Goal: Transaction & Acquisition: Obtain resource

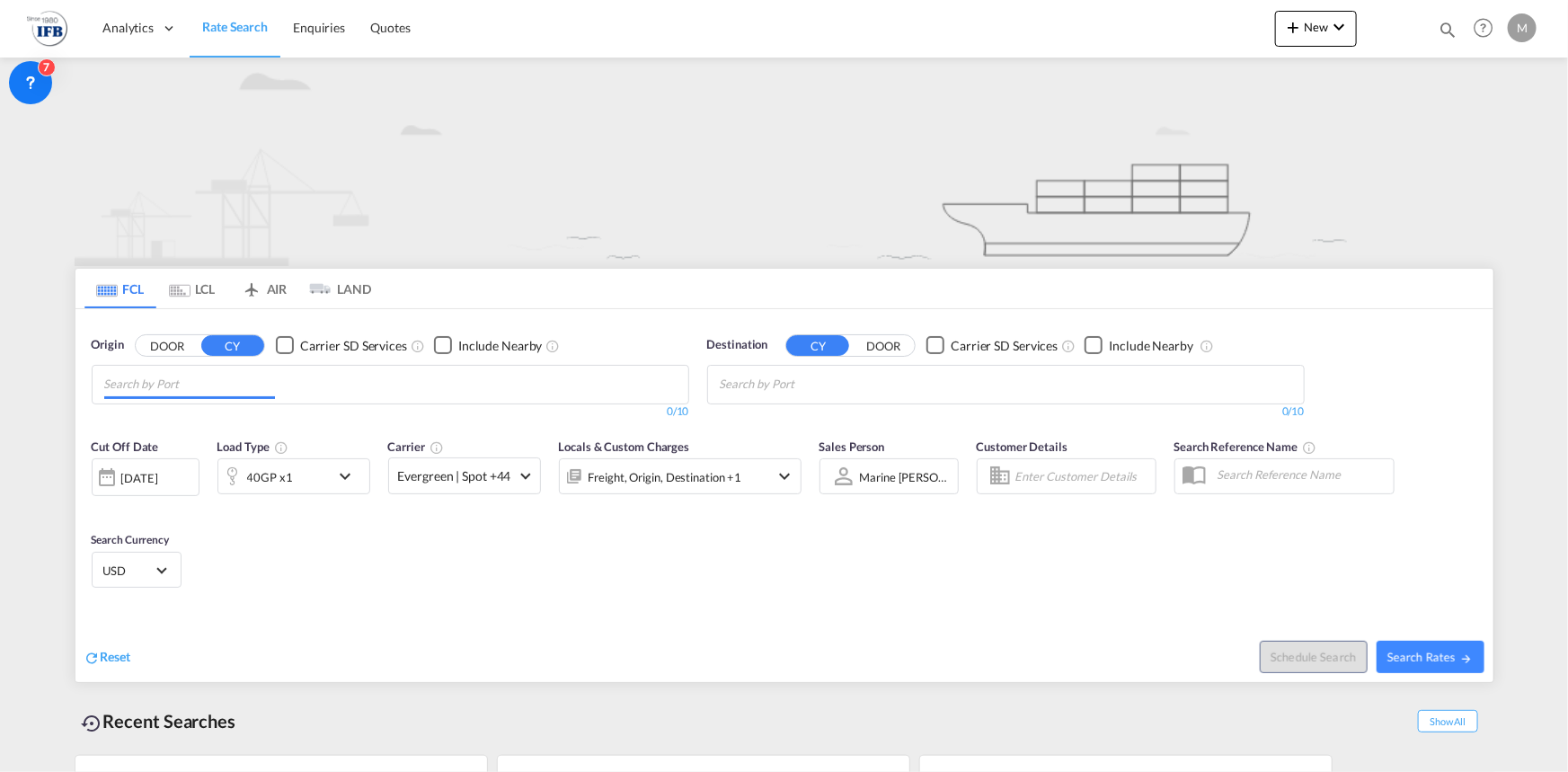
click at [427, 376] on body "Analytics Reports Rate Search Enquiries Quotes Analytics Reports" at bounding box center [784, 386] width 1568 height 772
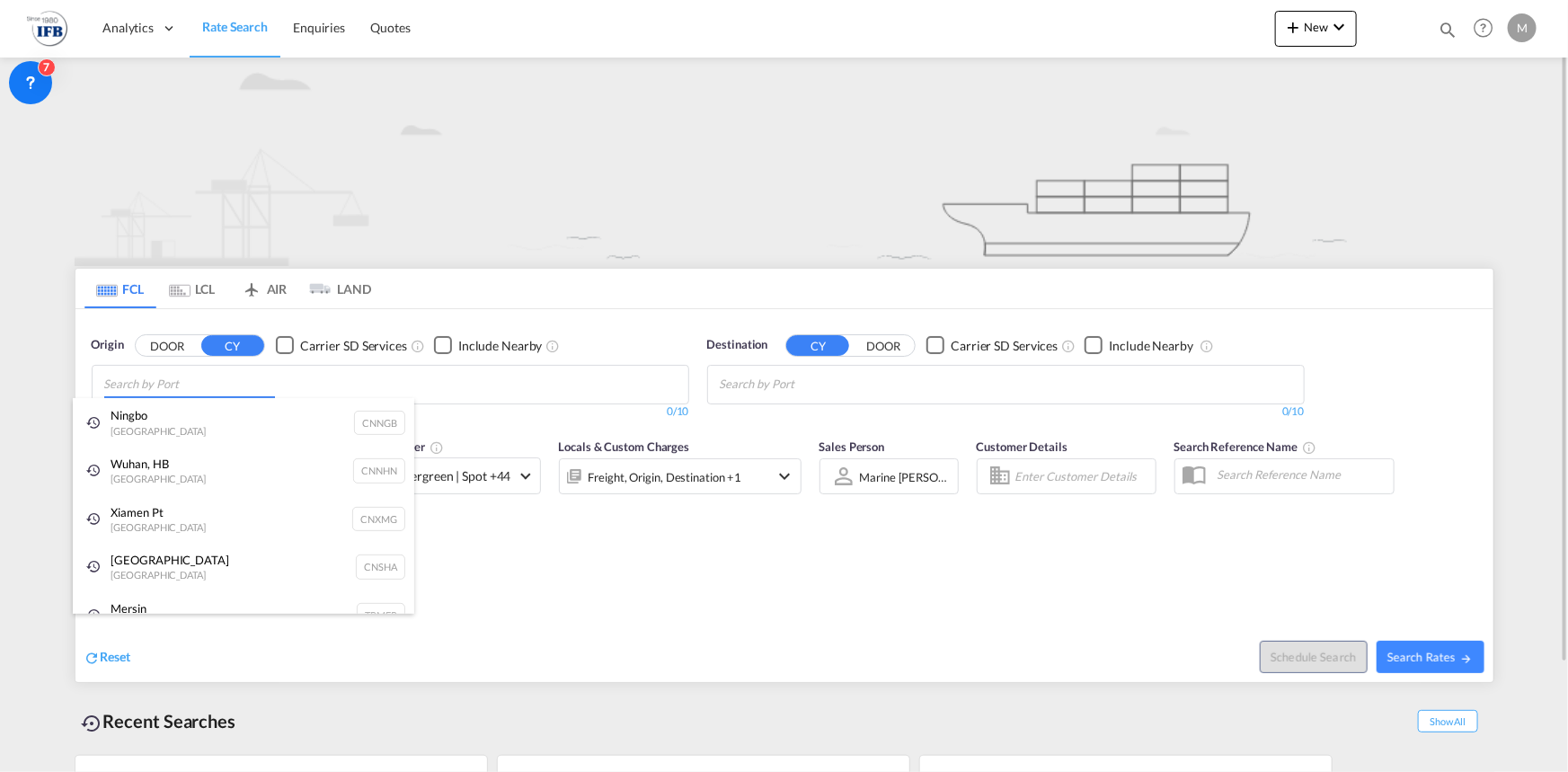
click at [545, 393] on body "Analytics Reports Rate Search Enquiries Quotes Analytics Reports" at bounding box center [784, 386] width 1568 height 772
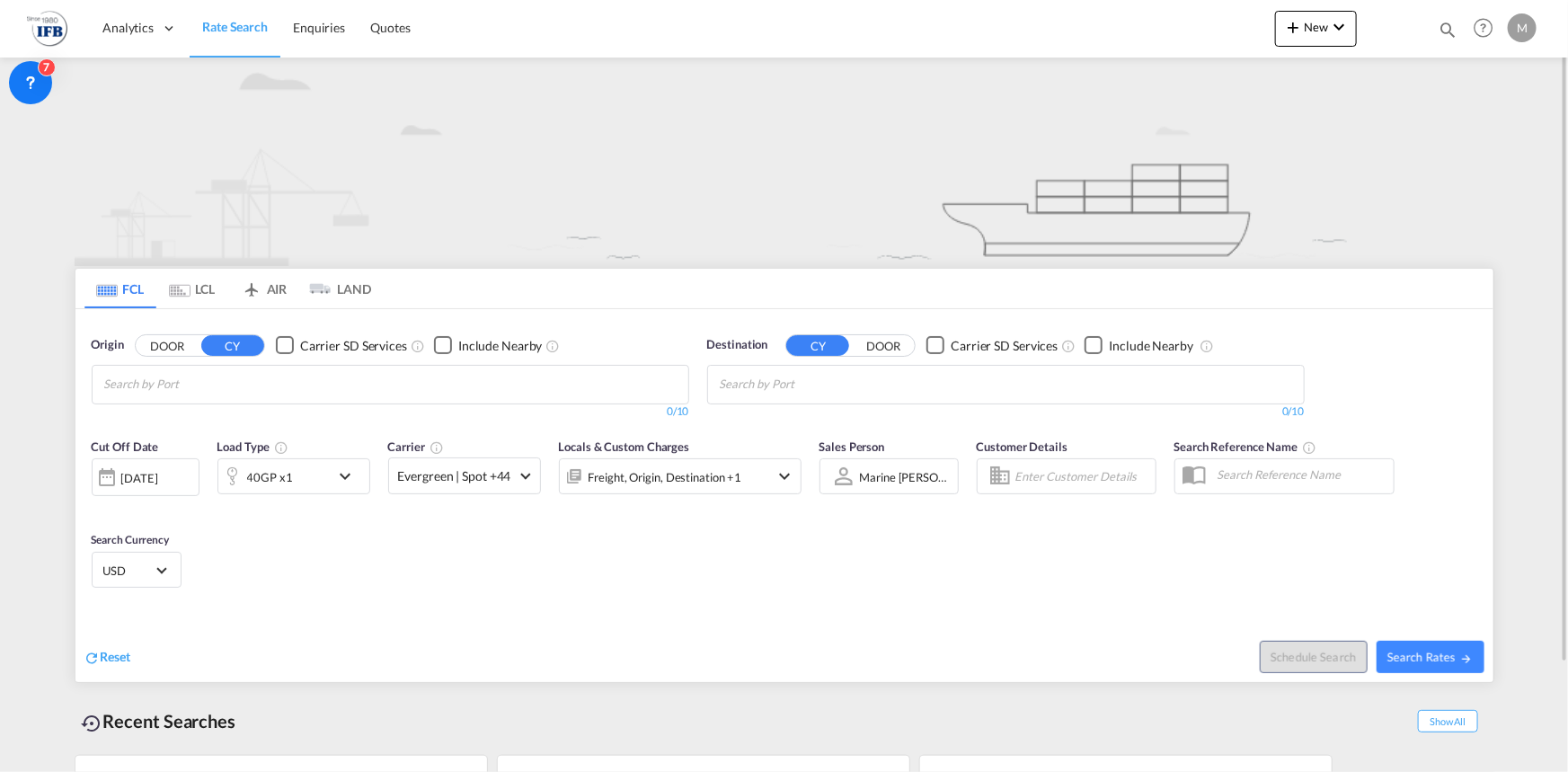
click at [237, 387] on body "Analytics Reports Rate Search Enquiries Quotes Analytics Reports" at bounding box center [784, 386] width 1568 height 772
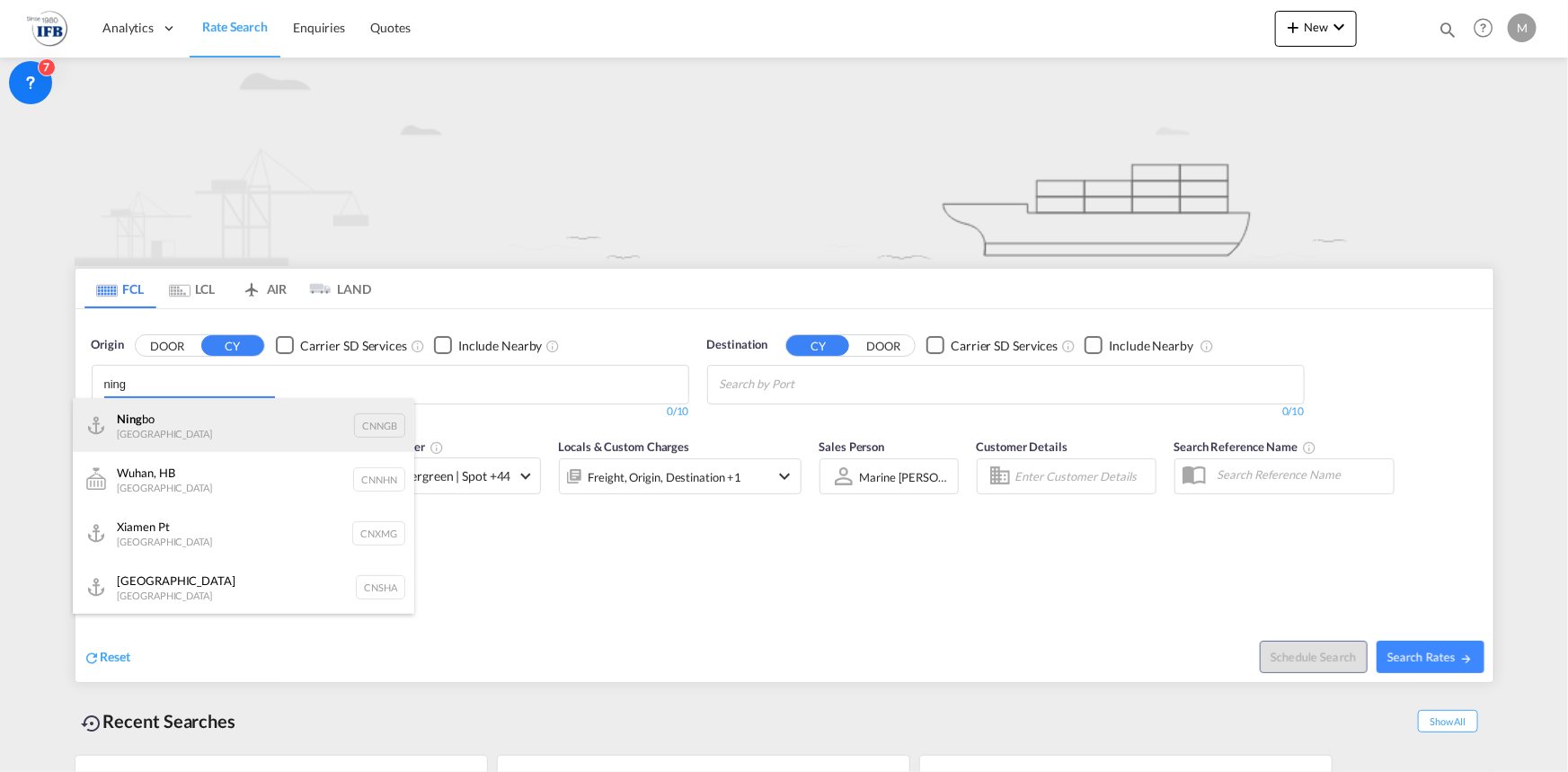
type input "ning"
click at [249, 437] on div "Ning de, FJ China CNNDE" at bounding box center [243, 424] width 342 height 54
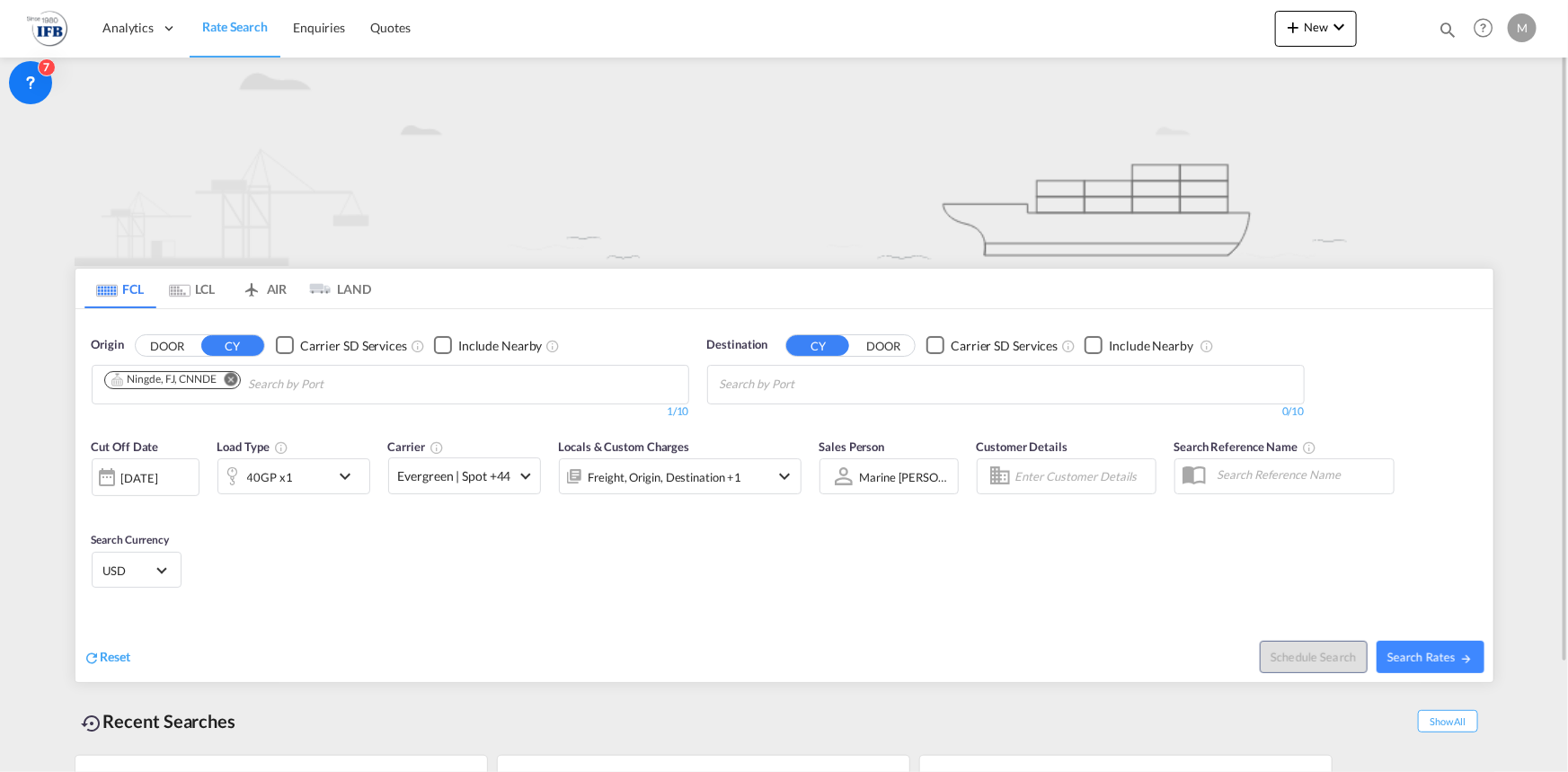
click at [230, 377] on md-icon "Remove" at bounding box center [232, 379] width 14 height 14
click at [230, 377] on input "Chips input." at bounding box center [189, 384] width 171 height 28
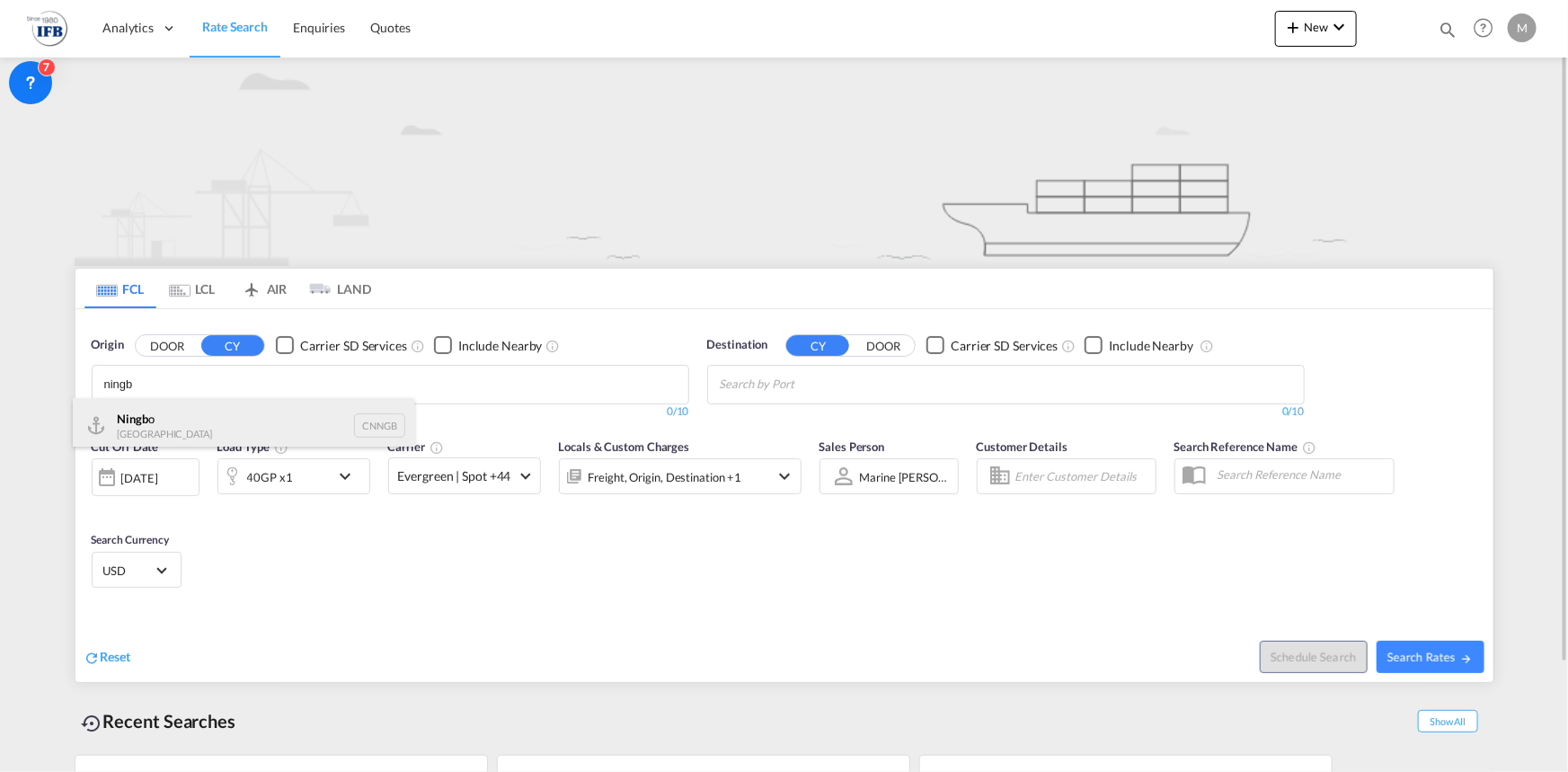
type input "ningb"
click at [224, 413] on div "Ningb o China CNNGB" at bounding box center [243, 424] width 342 height 54
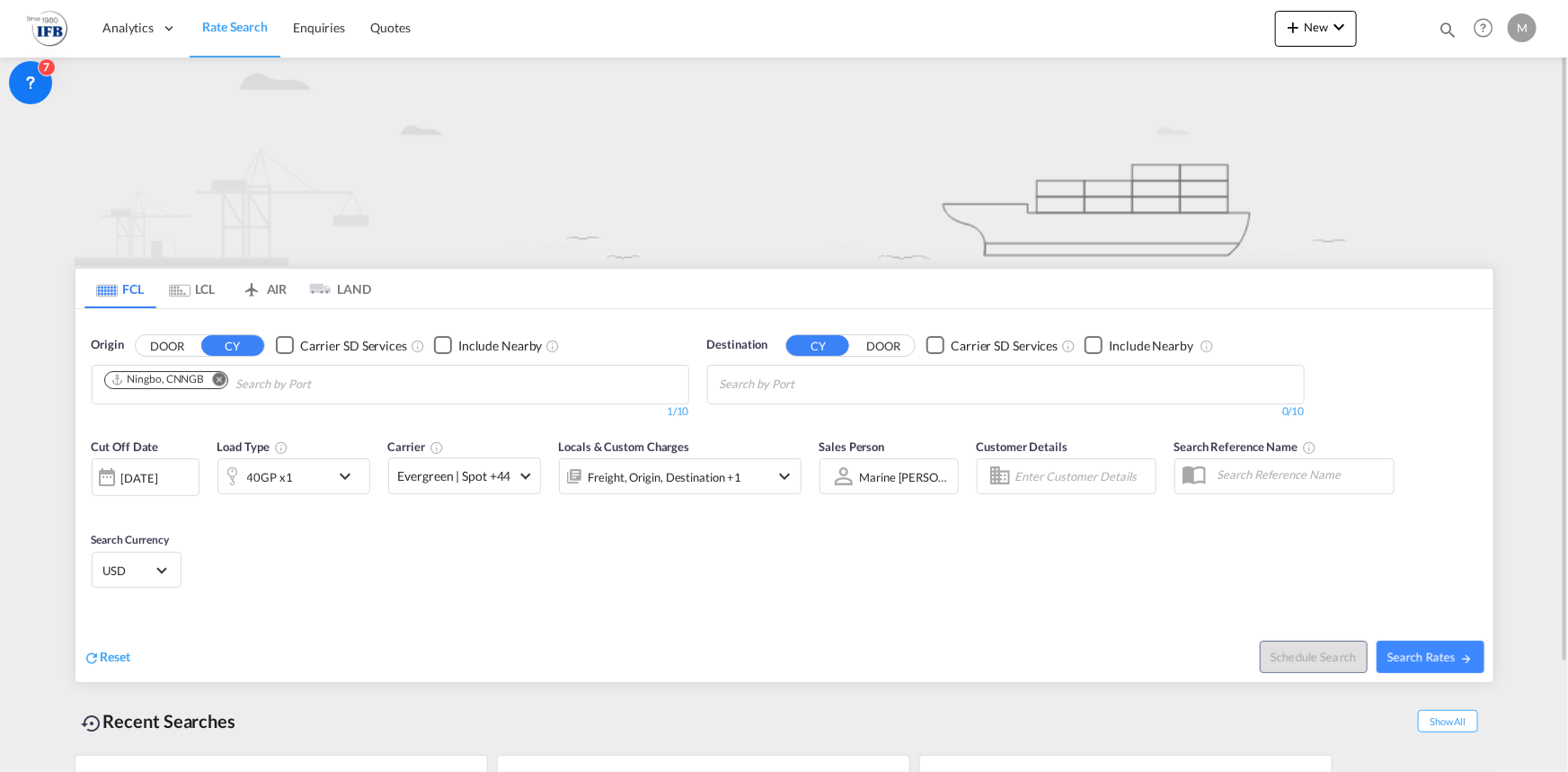
click at [798, 384] on body "Analytics Reports Rate Search Enquiries Quotes Analytics Reports" at bounding box center [784, 386] width 1568 height 772
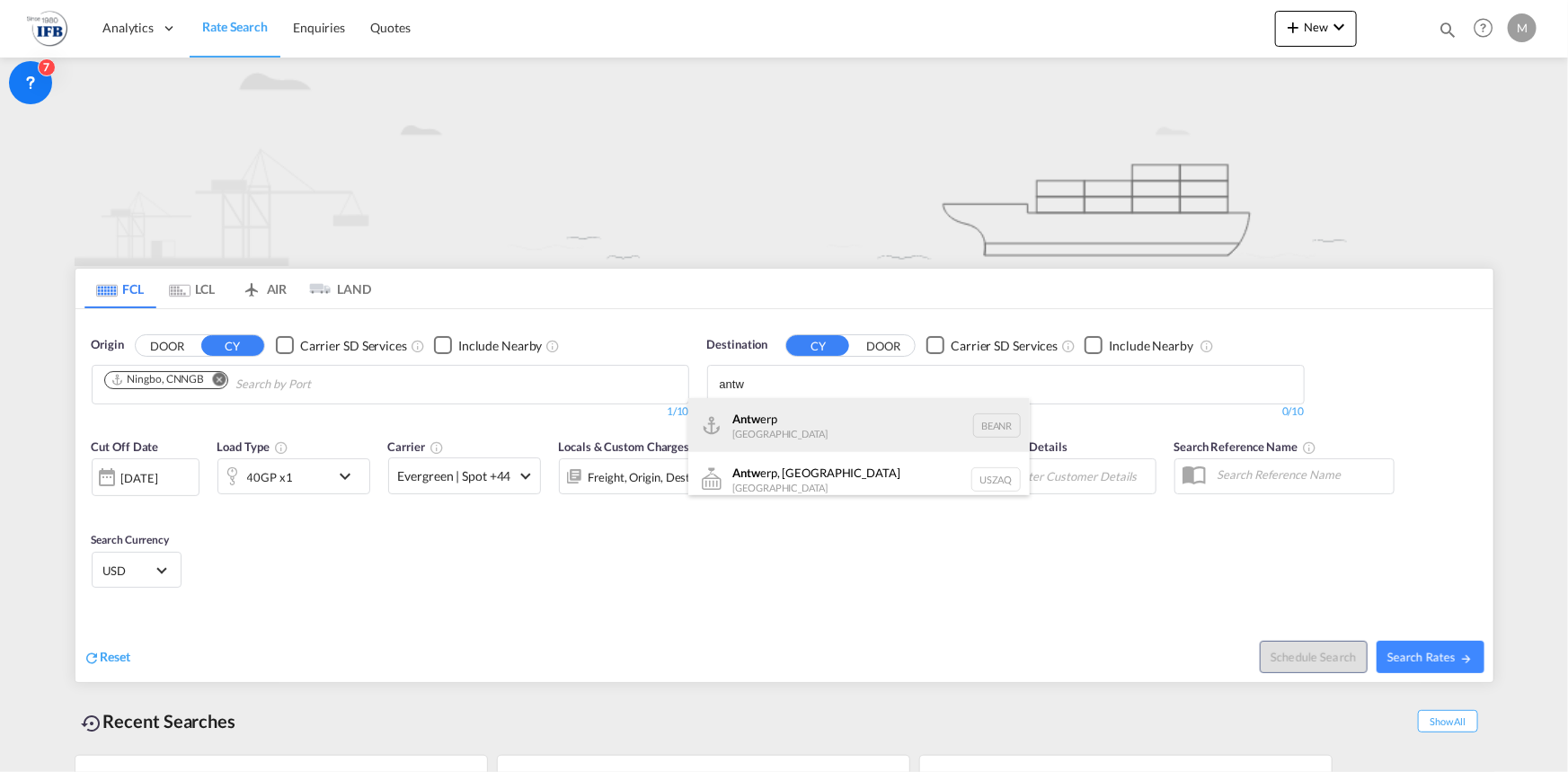
type input "antw"
click at [803, 421] on div "Antw erp [GEOGRAPHIC_DATA] BEANR" at bounding box center [859, 424] width 342 height 54
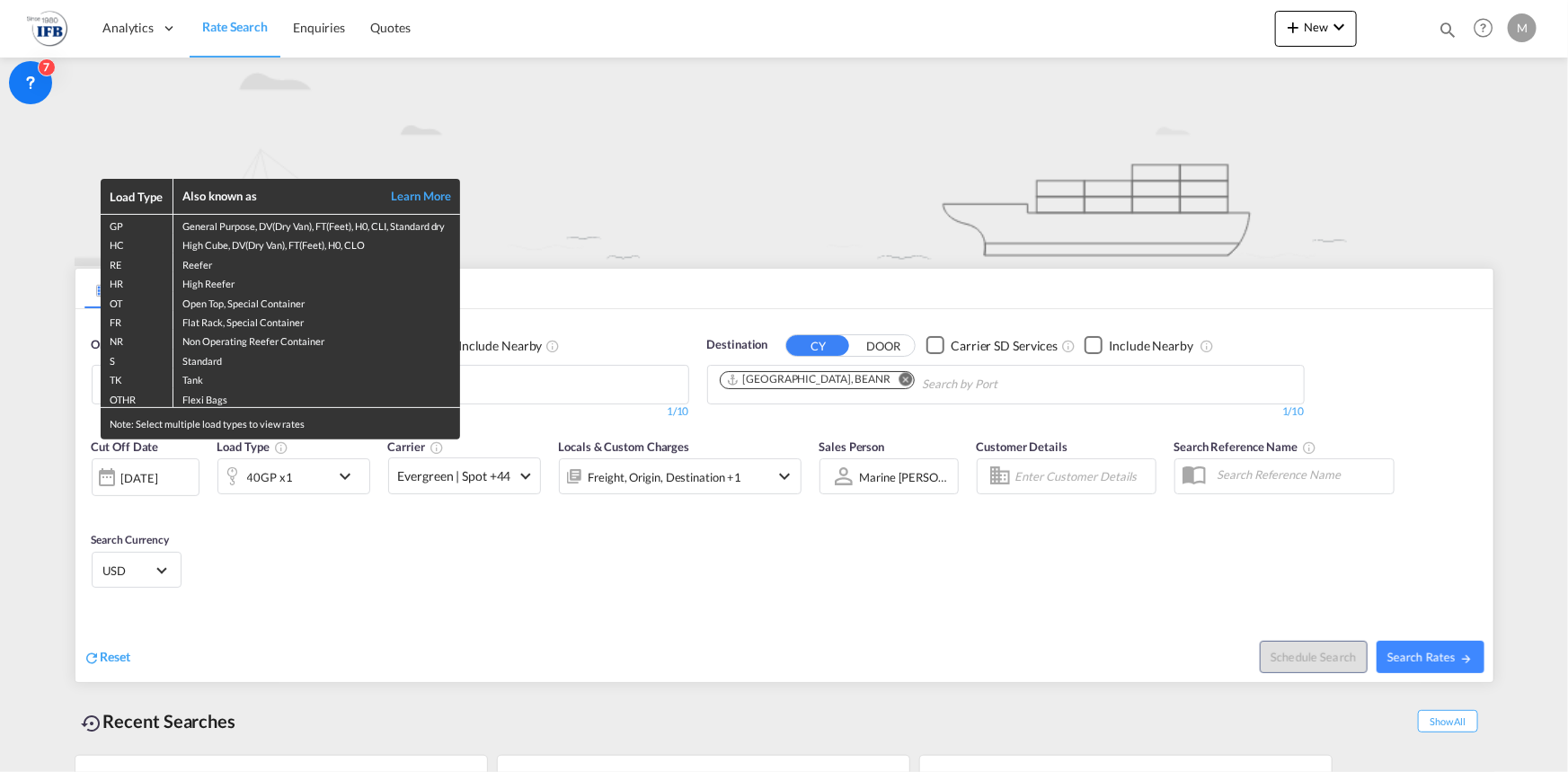
click at [1424, 168] on div "Load Type Also known as Learn More GP General Purpose, DV(Dry Van), FT(Feet), H…" at bounding box center [784, 386] width 1568 height 772
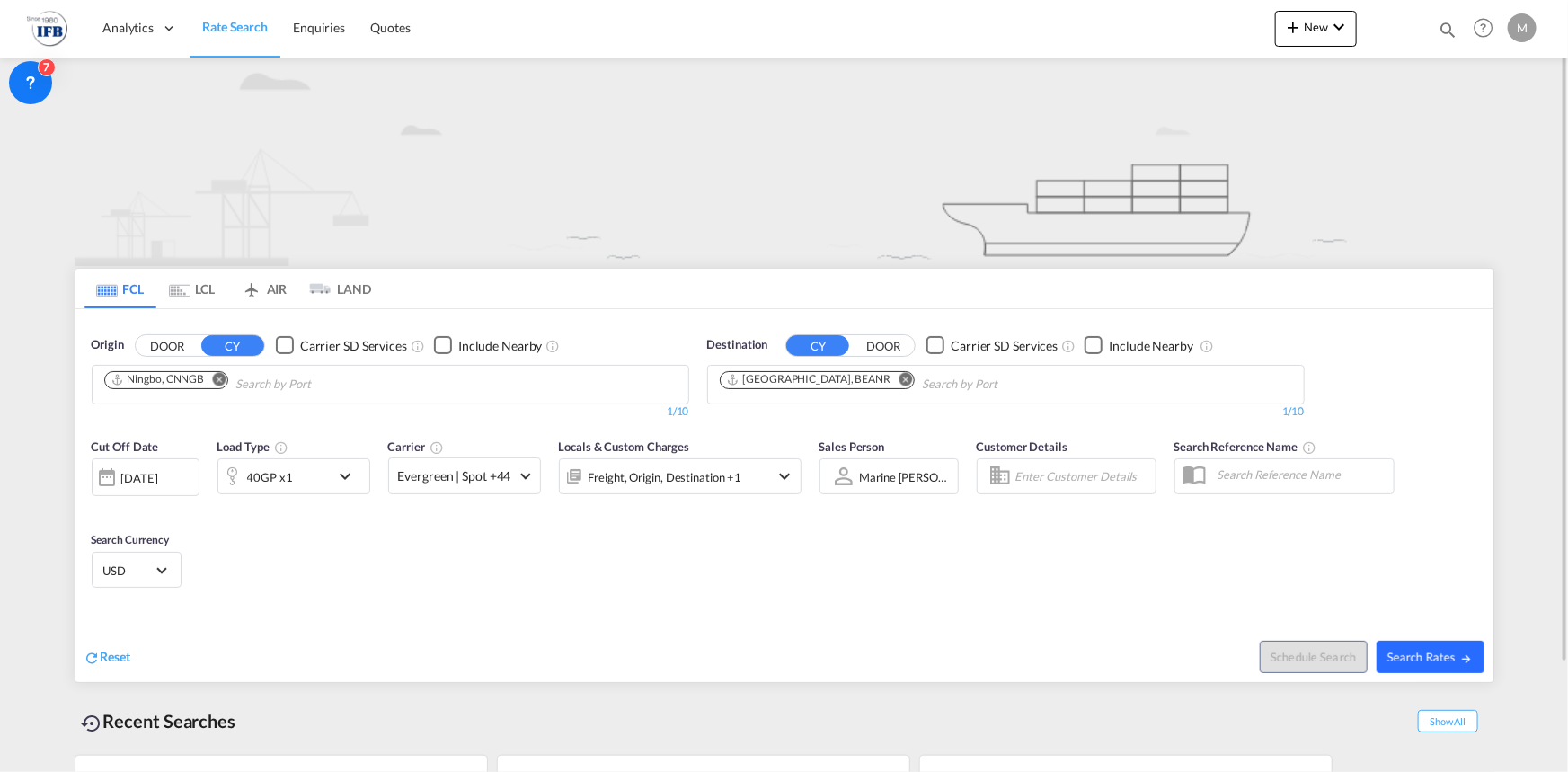
click at [1420, 641] on button "Search Rates" at bounding box center [1431, 657] width 108 height 32
type input "CNNGB to BEANR / [DATE]"
